Goal: Register for event/course: Register for event/course

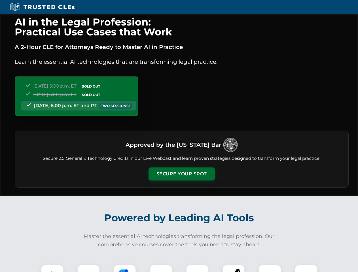
click at [182, 174] on button "Secure Your Spot" at bounding box center [182, 174] width 66 height 13
click at [52, 269] on img at bounding box center [52, 276] width 16 height 16
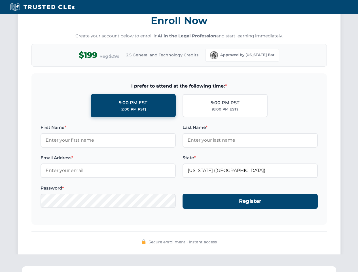
scroll to position [557, 0]
